Goal: Book appointment/travel/reservation

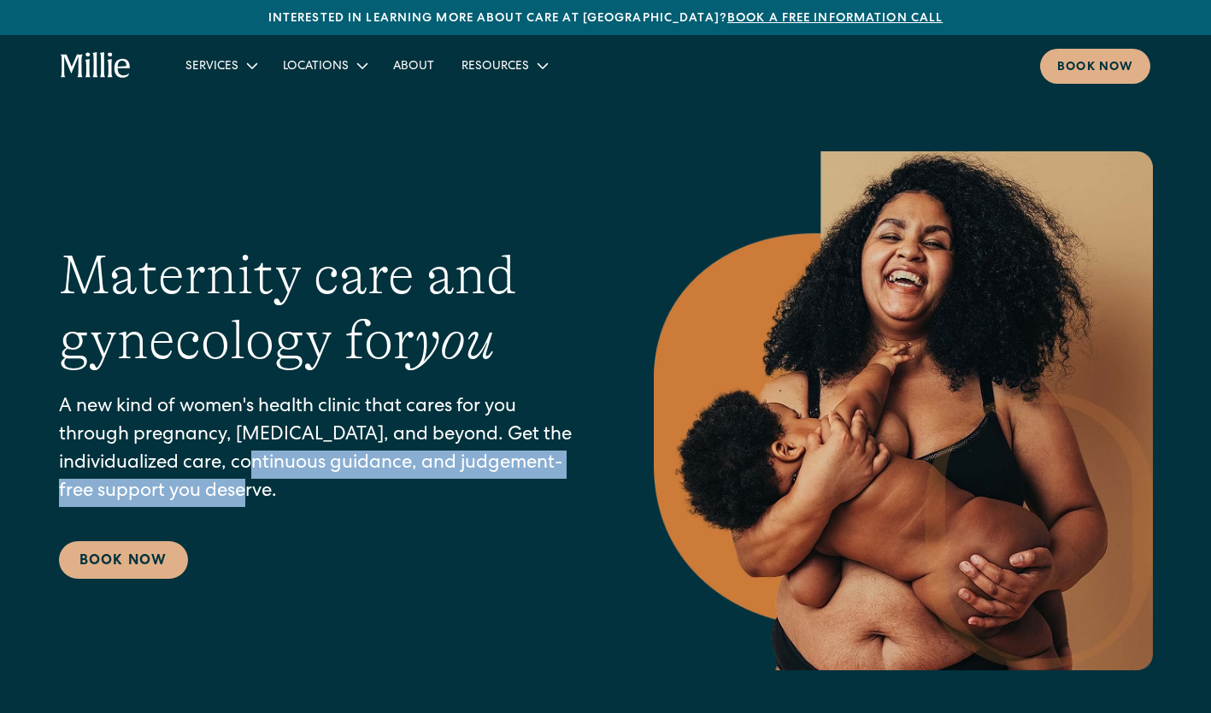
drag, startPoint x: 285, startPoint y: 462, endPoint x: 296, endPoint y: 480, distance: 21.6
click at [296, 480] on p "A new kind of women's health clinic that cares for you through pregnancy, postp…" at bounding box center [322, 450] width 526 height 113
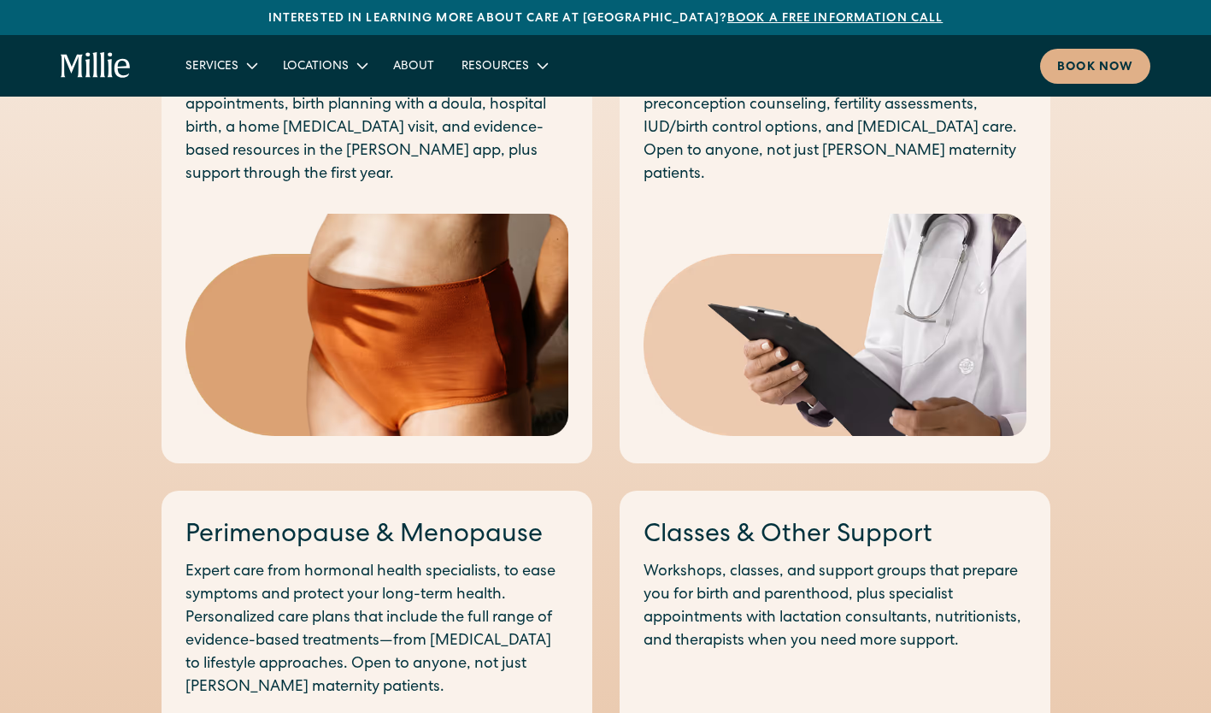
scroll to position [1280, 0]
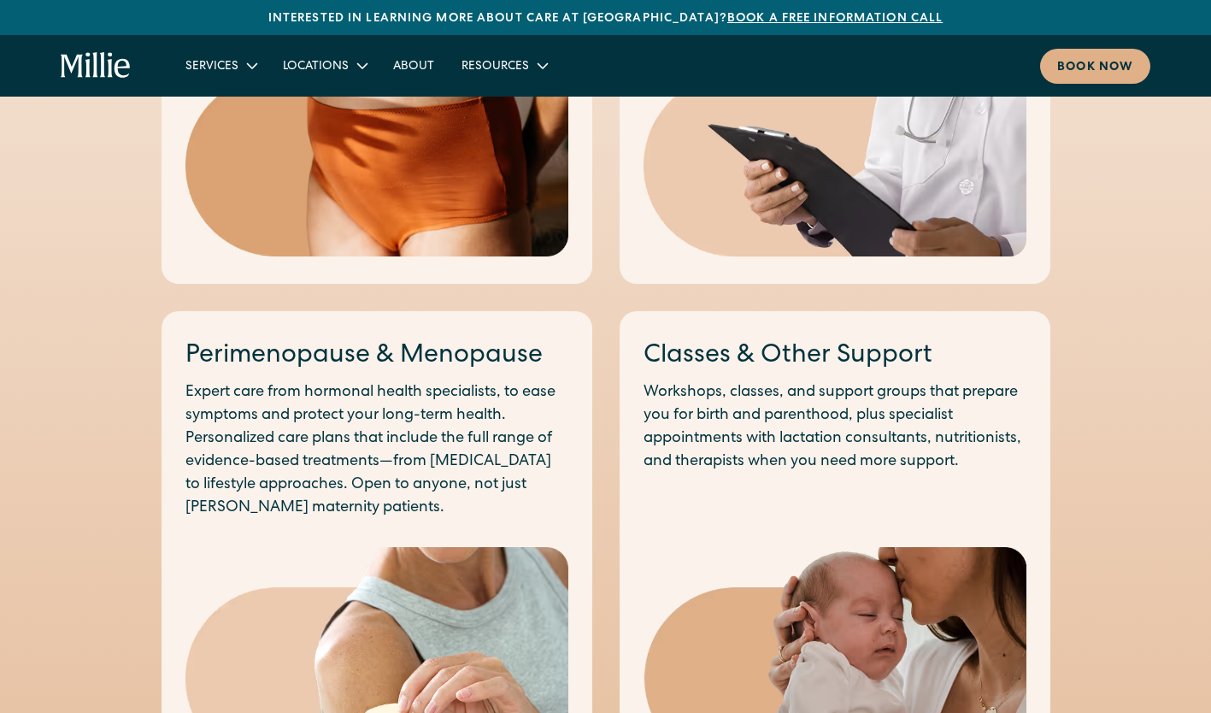
click at [367, 410] on p "Expert care from hormonal health specialists, to ease symptoms and protect your…" at bounding box center [376, 450] width 383 height 138
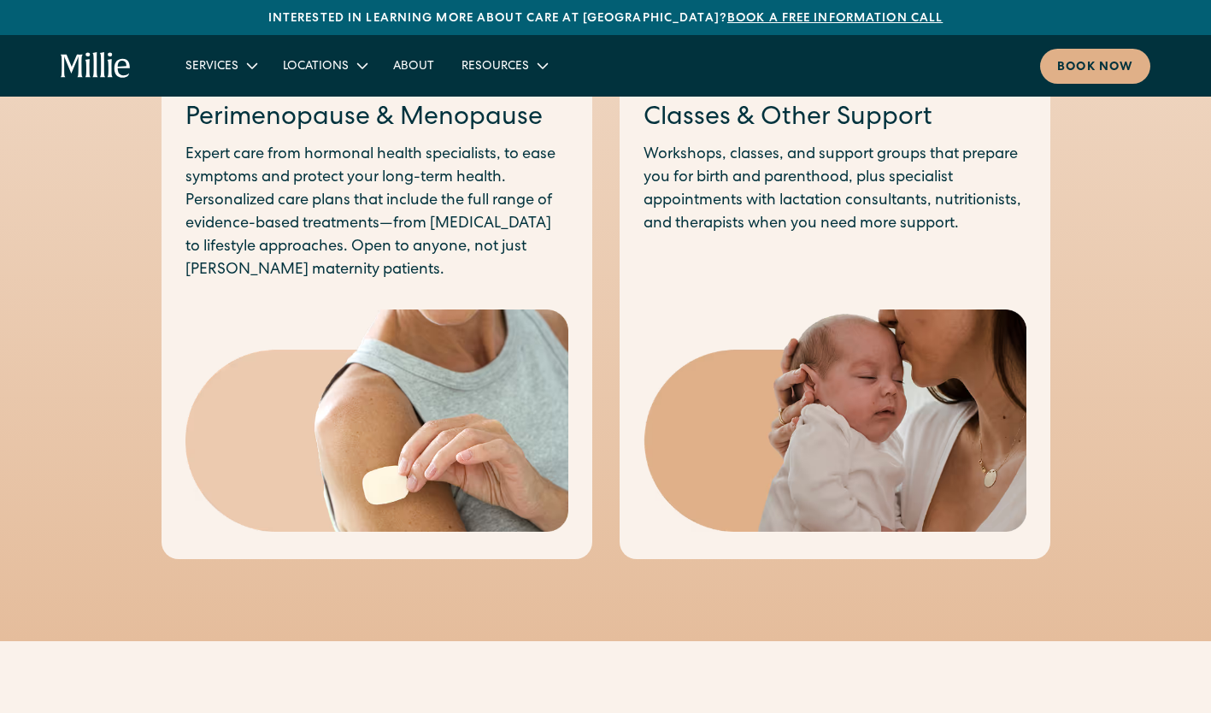
scroll to position [1518, 0]
click at [816, 308] on div "Classes & Other Support Workshops, classes, and support groups that prepare you…" at bounding box center [834, 315] width 431 height 485
click at [766, 184] on p "Workshops, classes, and support groups that prepare you for birth and parenthoo…" at bounding box center [834, 189] width 383 height 92
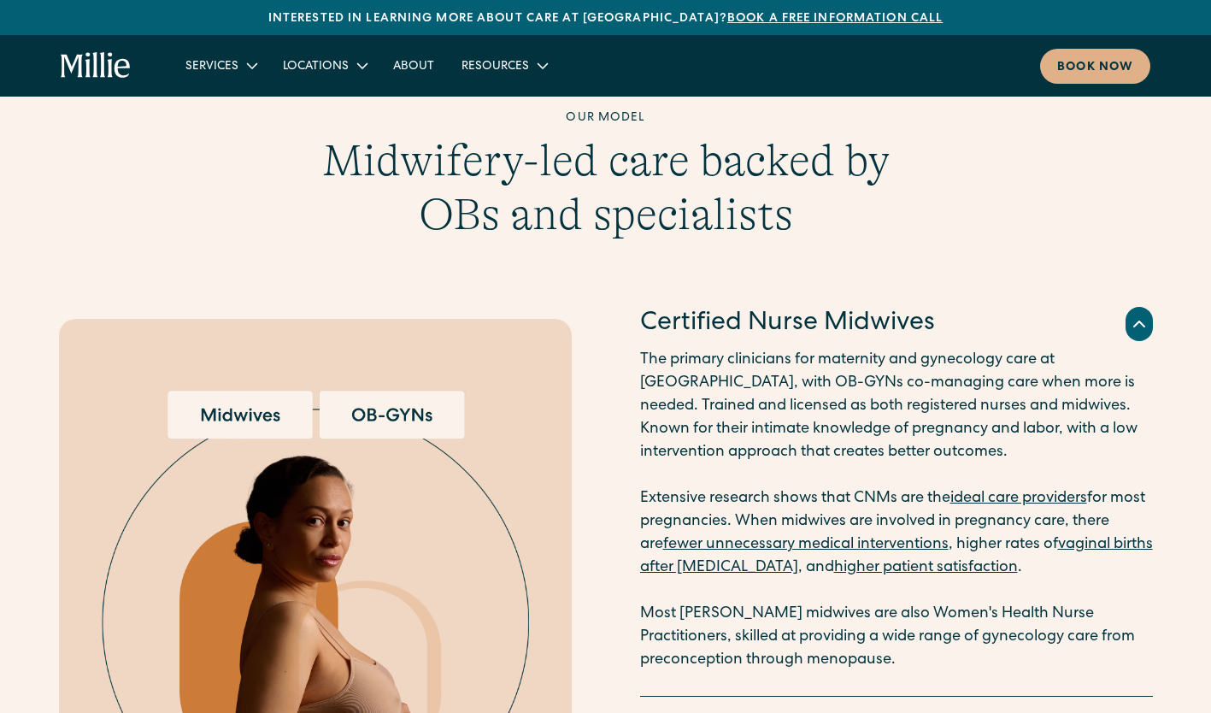
scroll to position [2418, 0]
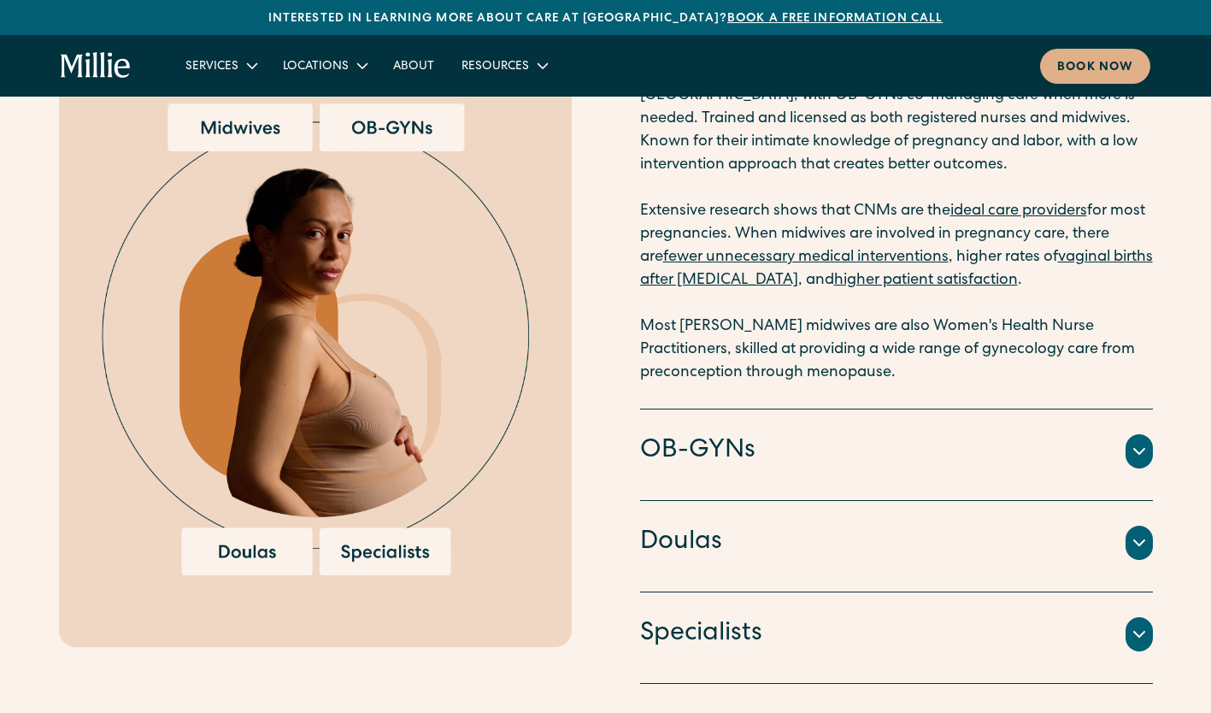
click at [695, 560] on div "Professionals trained to provide educational and emotional support throughout t…" at bounding box center [896, 563] width 513 height 7
click at [234, 128] on img at bounding box center [315, 339] width 427 height 472
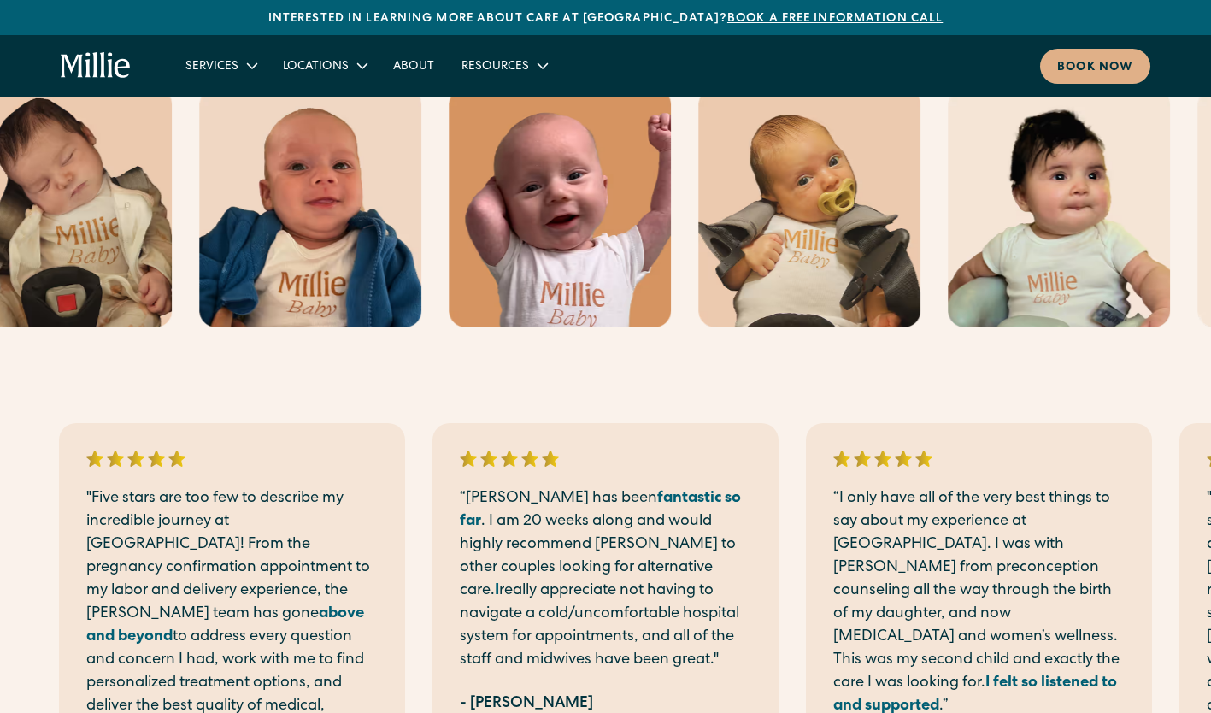
scroll to position [4052, 0]
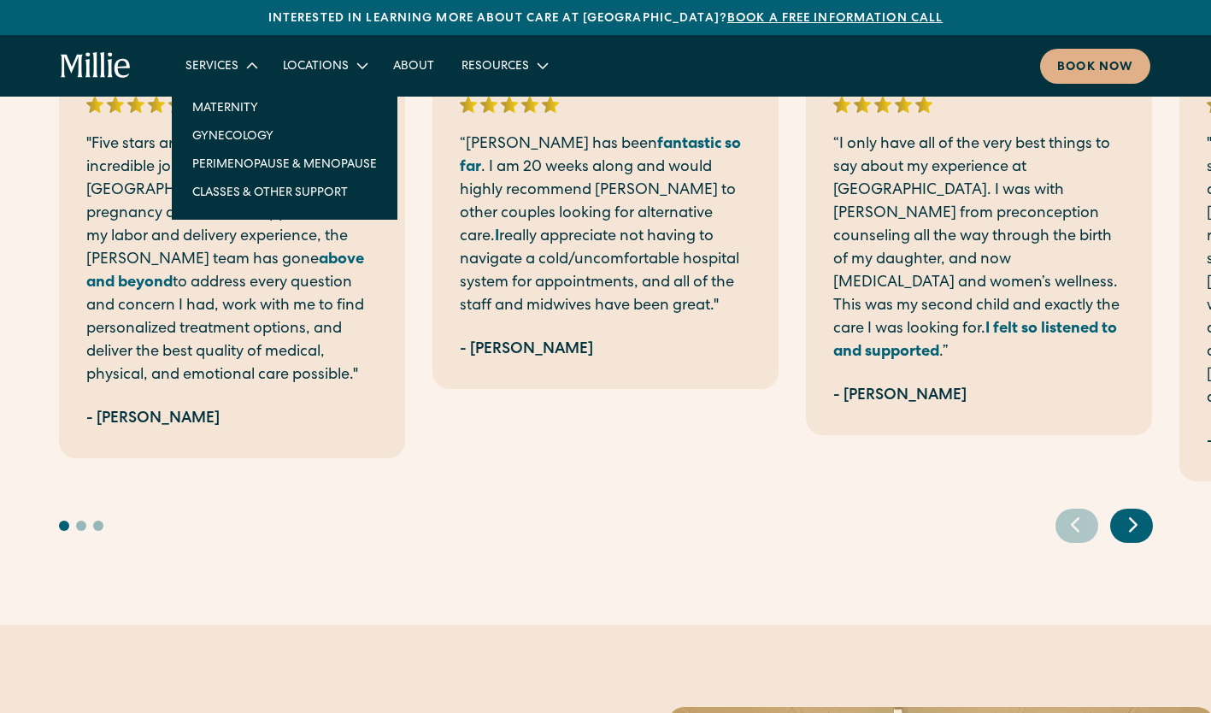
click at [277, 161] on link "Perimenopause & Menopause" at bounding box center [285, 164] width 212 height 28
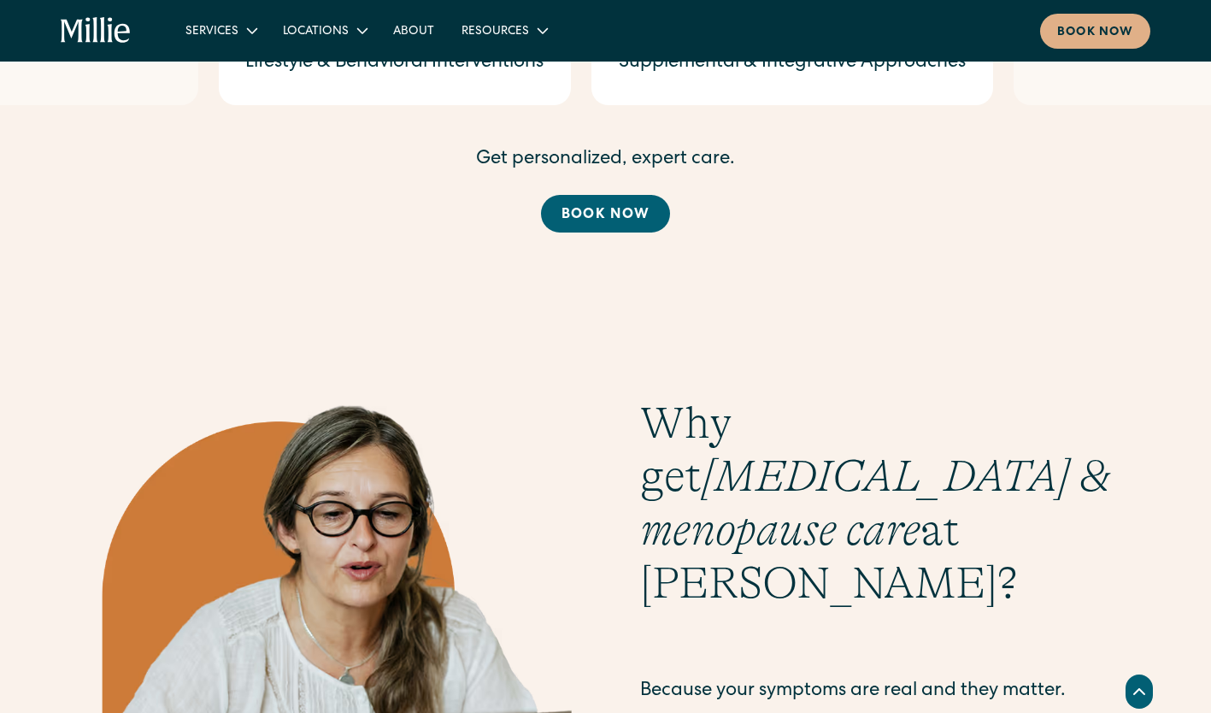
scroll to position [2539, 0]
click at [580, 196] on link "Book now" at bounding box center [605, 215] width 129 height 38
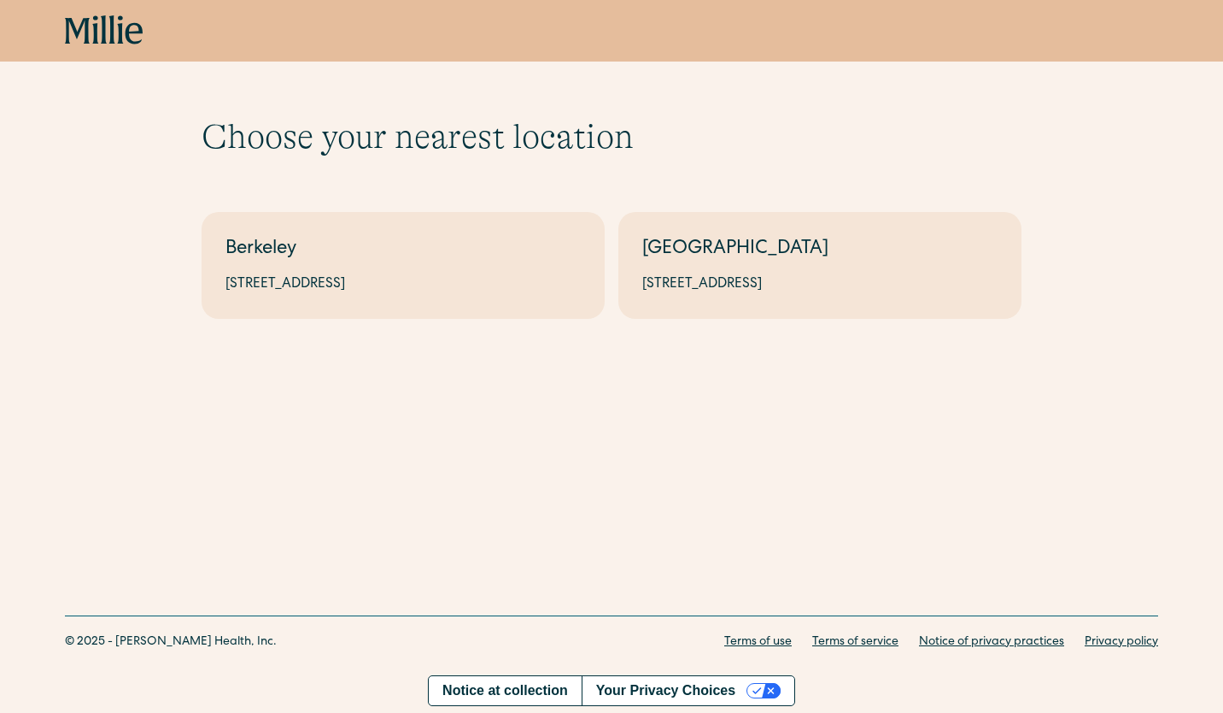
click at [472, 260] on div "Berkeley" at bounding box center [403, 250] width 355 height 28
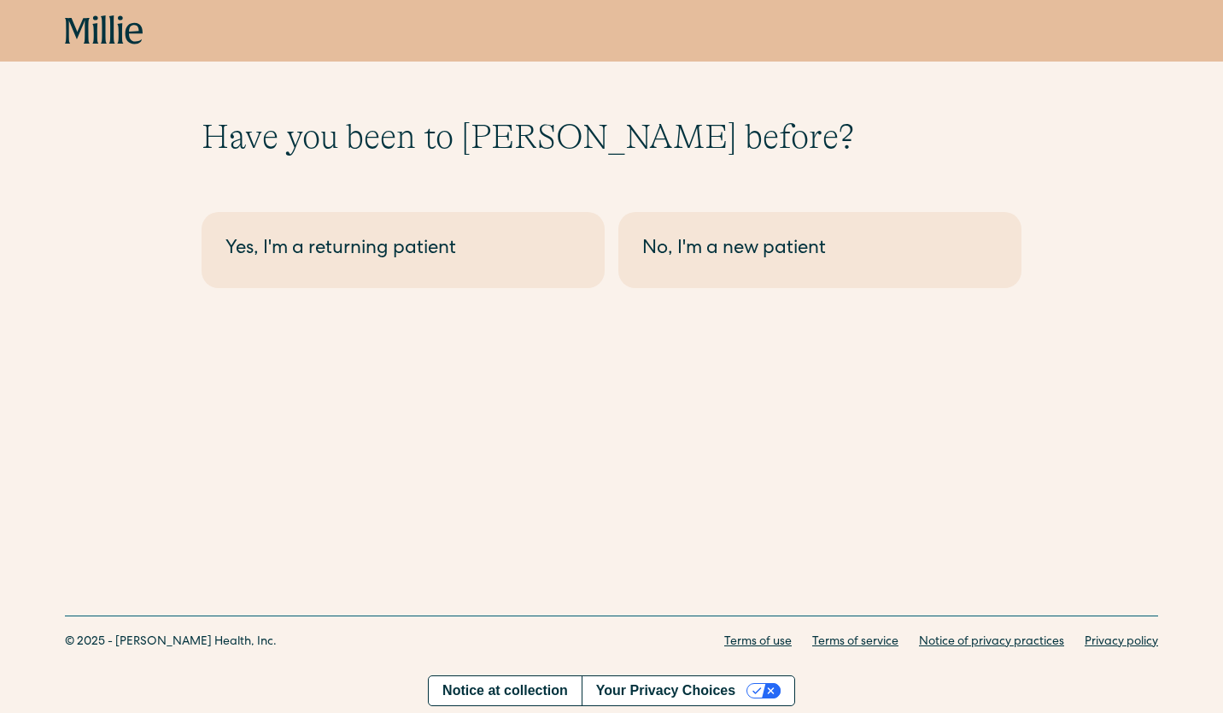
click at [693, 236] on div "No, I'm a new patient" at bounding box center [819, 250] width 355 height 28
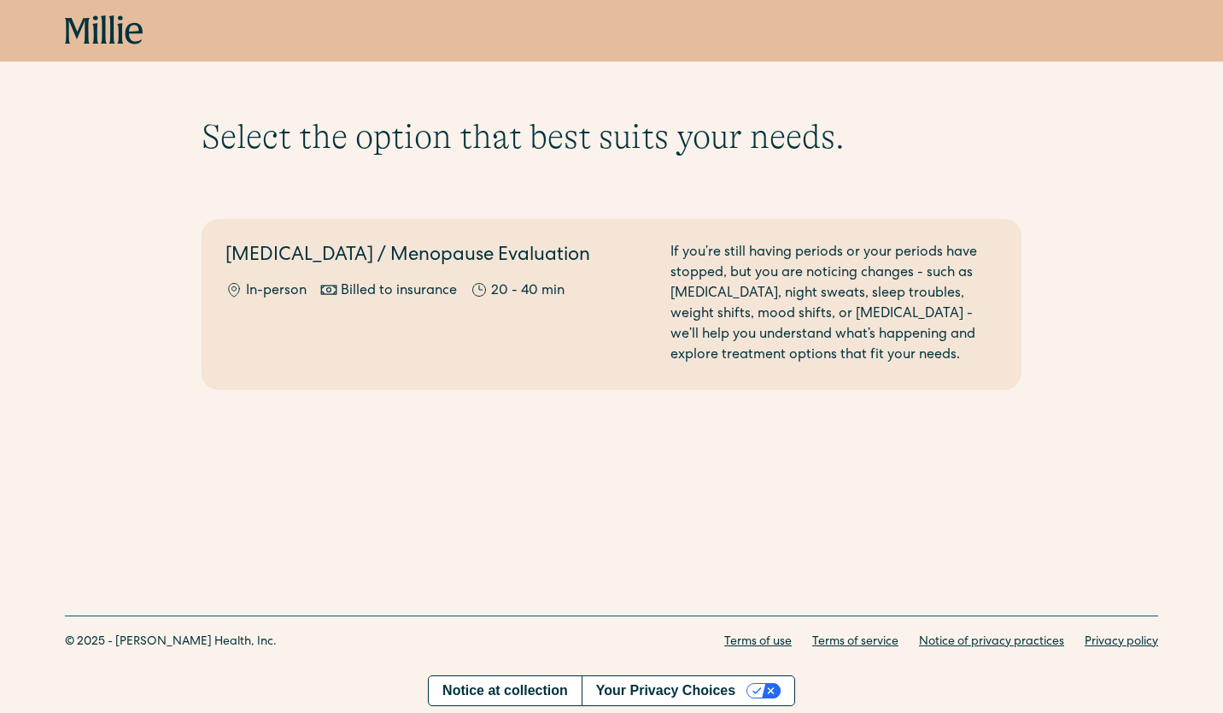
click at [97, 29] on icon at bounding box center [104, 30] width 79 height 31
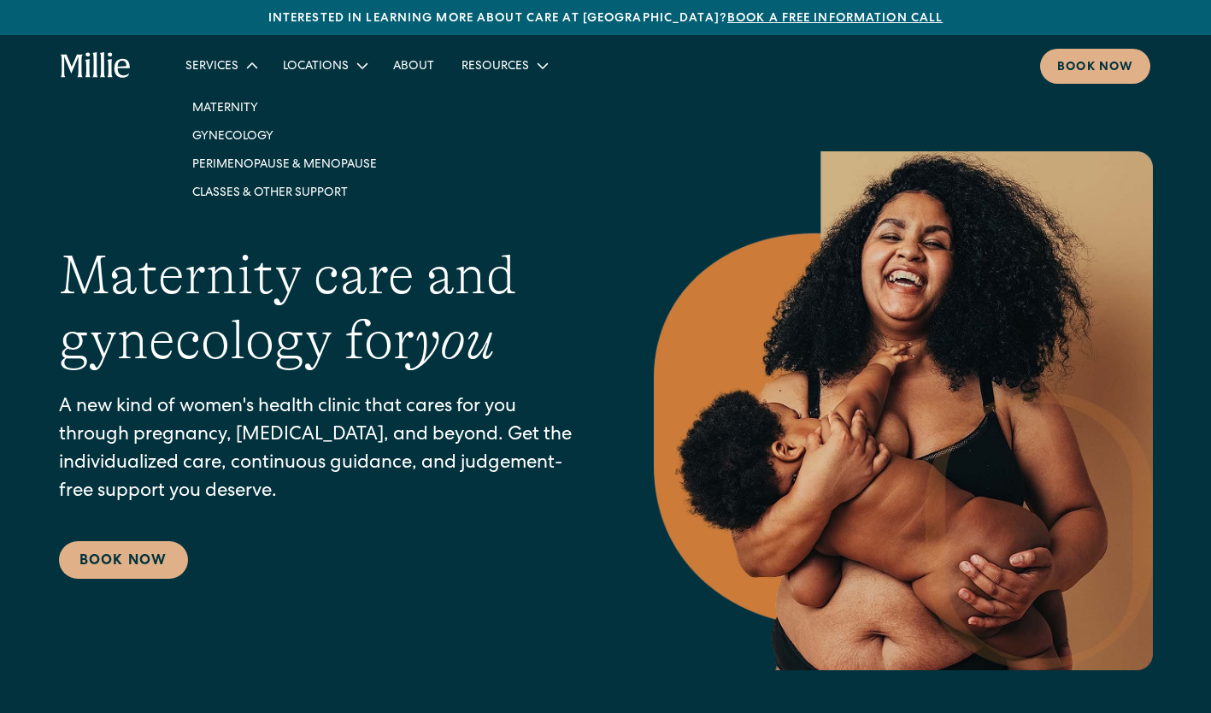
click at [292, 192] on link "Classes & Other Support" at bounding box center [285, 192] width 212 height 28
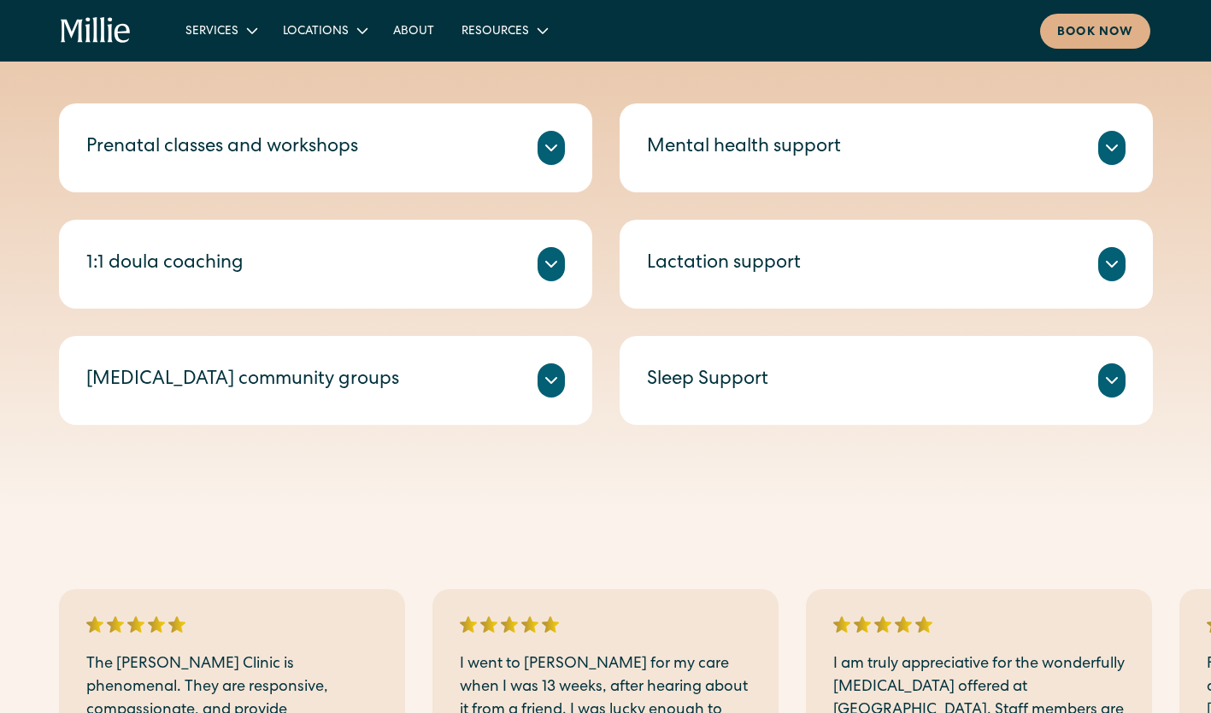
scroll to position [693, 0]
click at [732, 152] on div "Mental health support" at bounding box center [744, 147] width 194 height 28
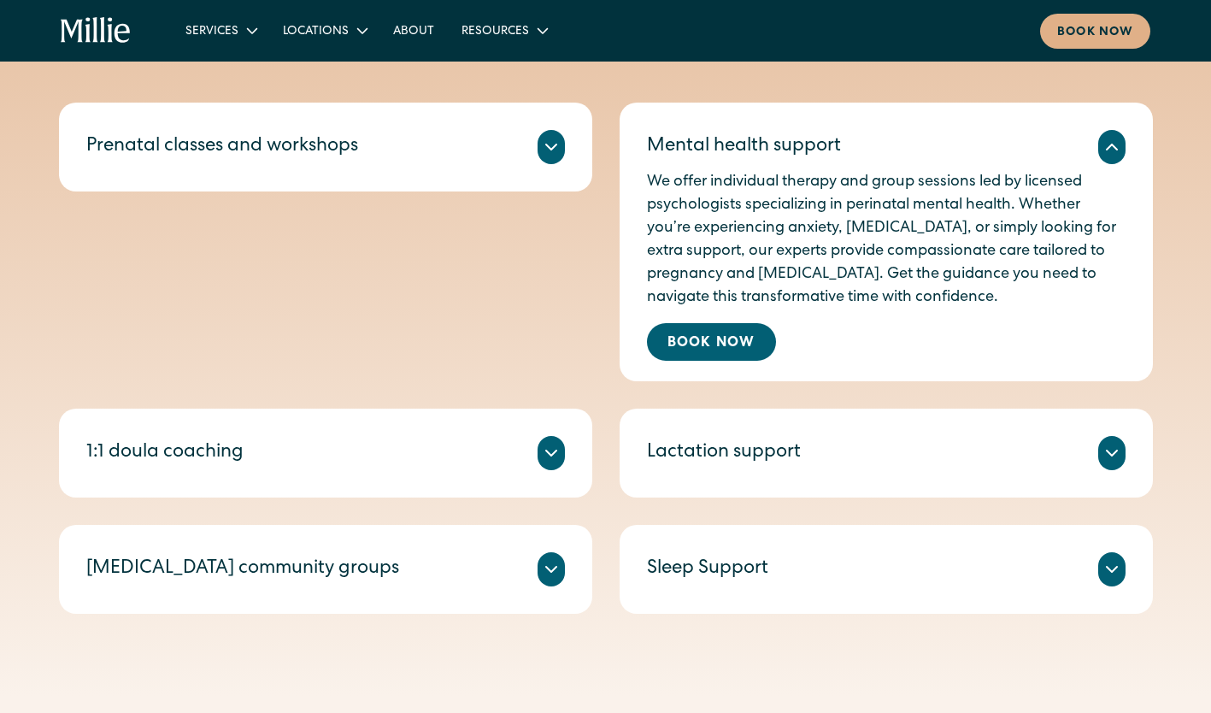
click at [709, 343] on link "Book Now" at bounding box center [711, 342] width 129 height 38
